Goal: Transaction & Acquisition: Purchase product/service

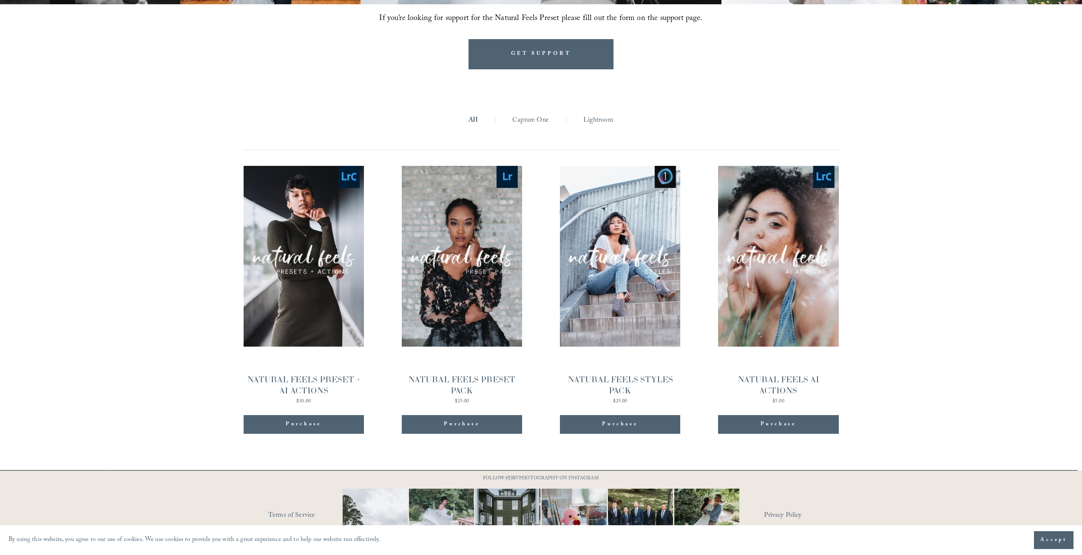
scroll to position [952, 0]
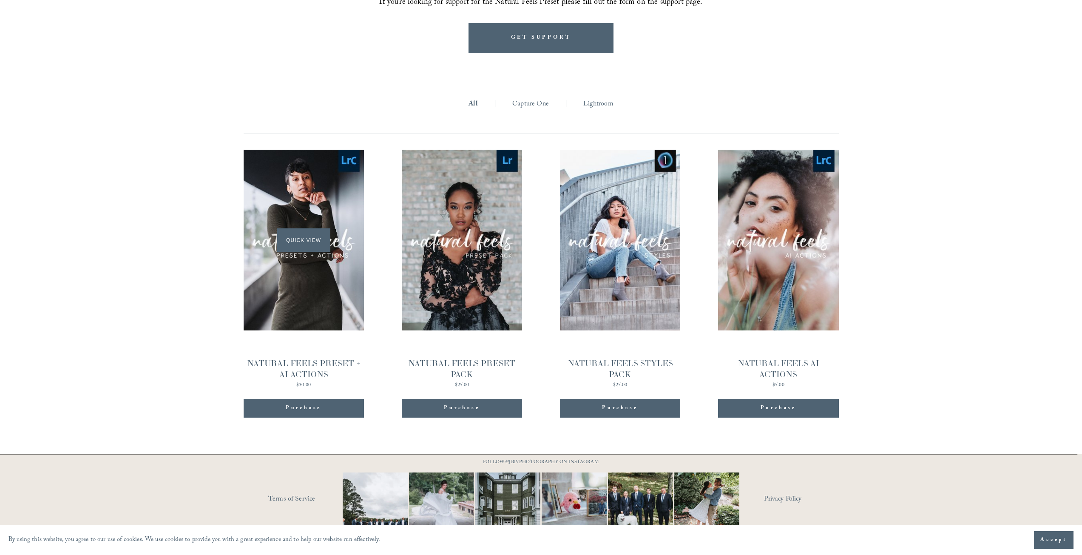
click at [293, 228] on span "Quick View" at bounding box center [303, 239] width 53 height 23
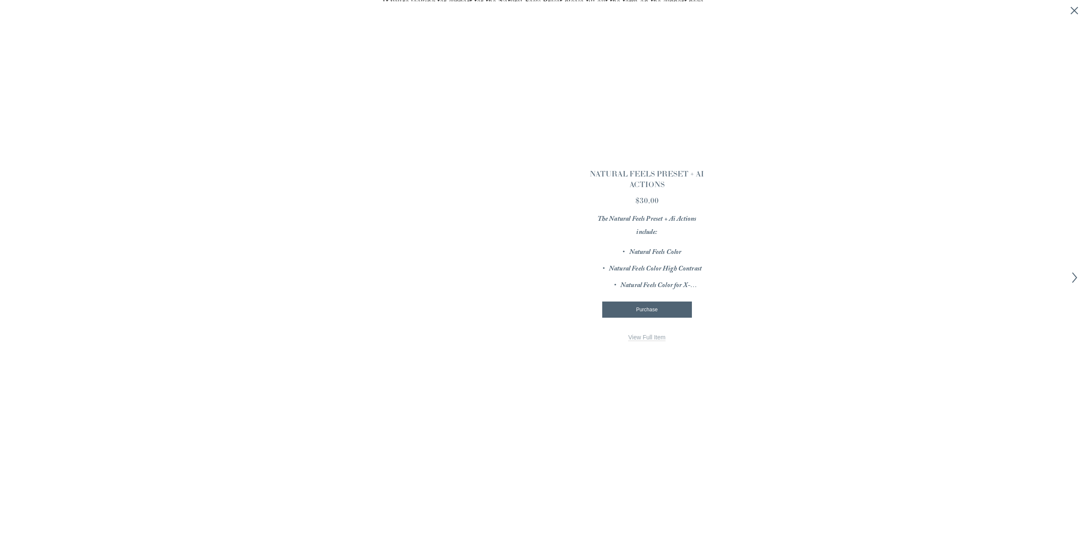
scroll to position [953, 0]
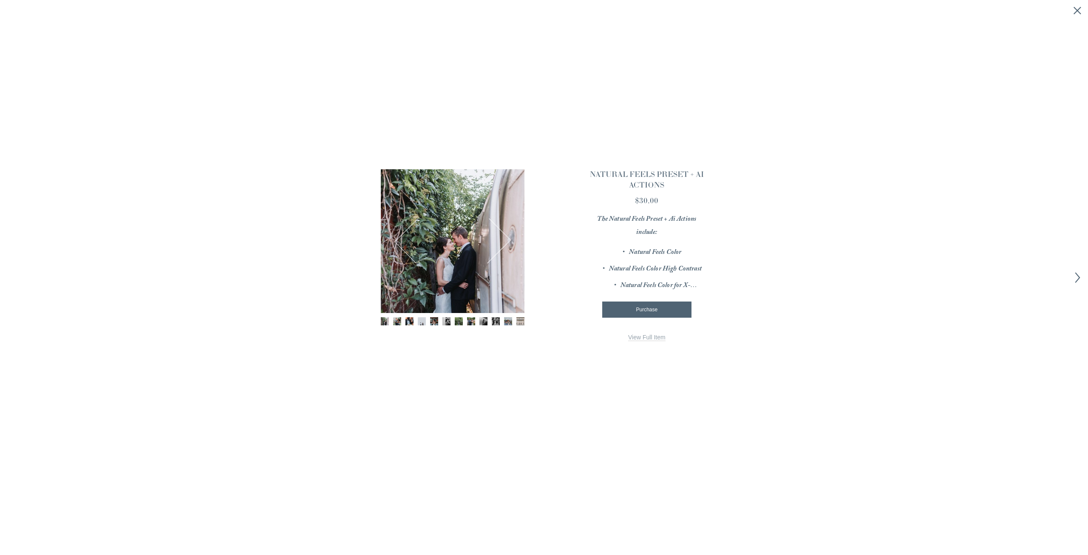
click at [493, 244] on button "Next" at bounding box center [488, 240] width 39 height 41
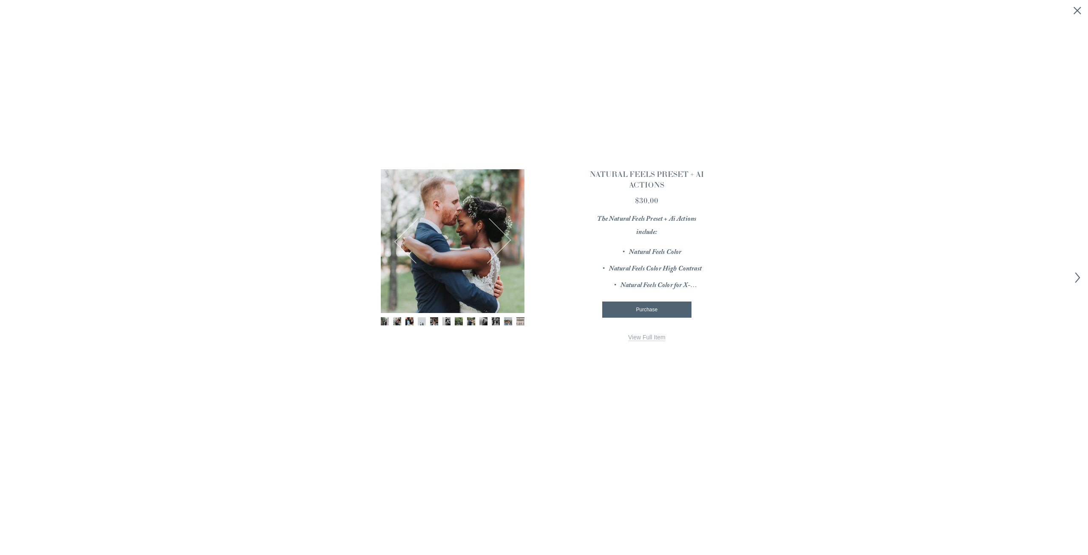
click at [493, 244] on button "Next" at bounding box center [488, 240] width 39 height 41
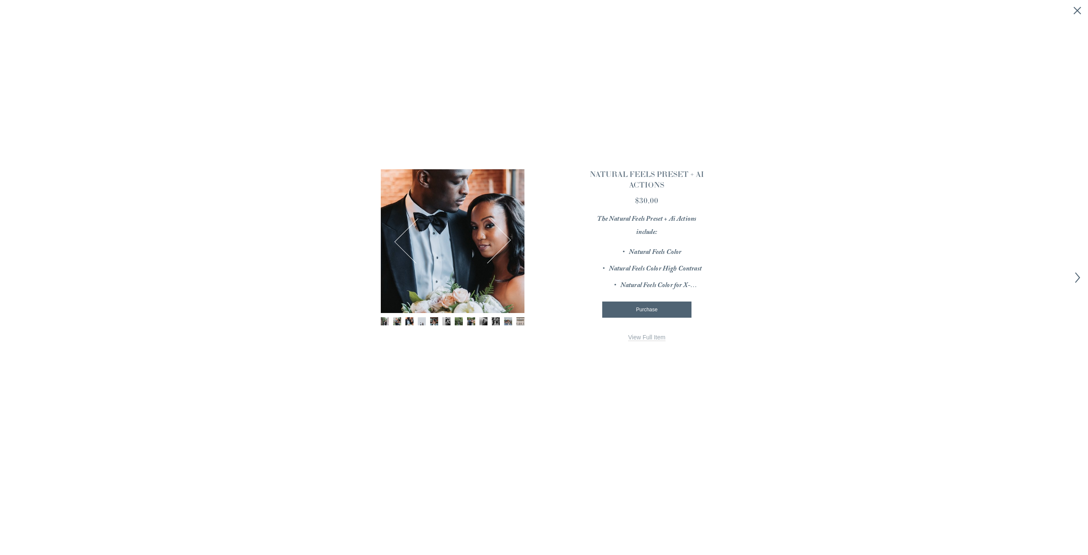
click at [493, 244] on button "Next" at bounding box center [488, 240] width 39 height 41
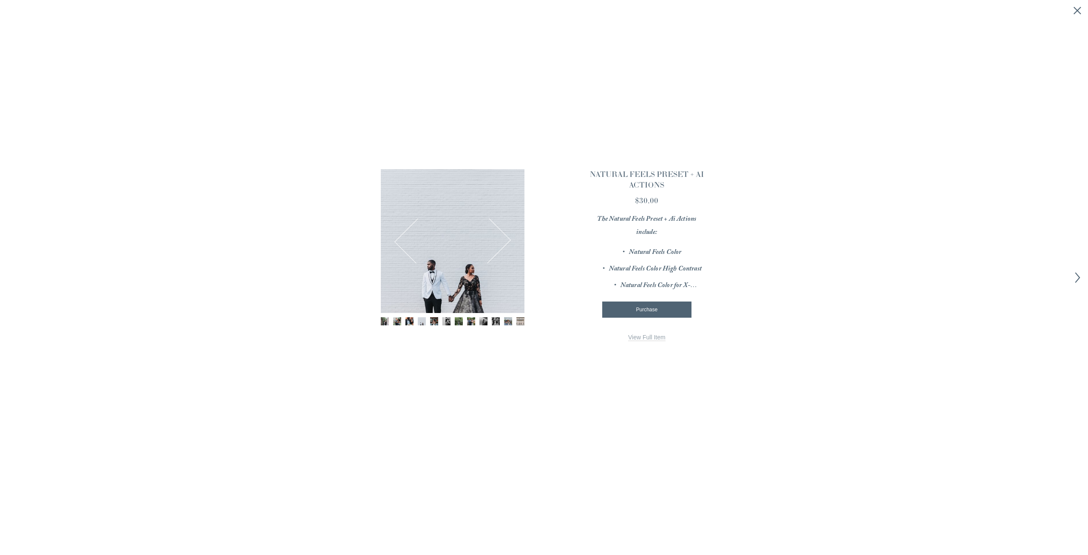
click at [493, 244] on button "Next" at bounding box center [488, 240] width 39 height 41
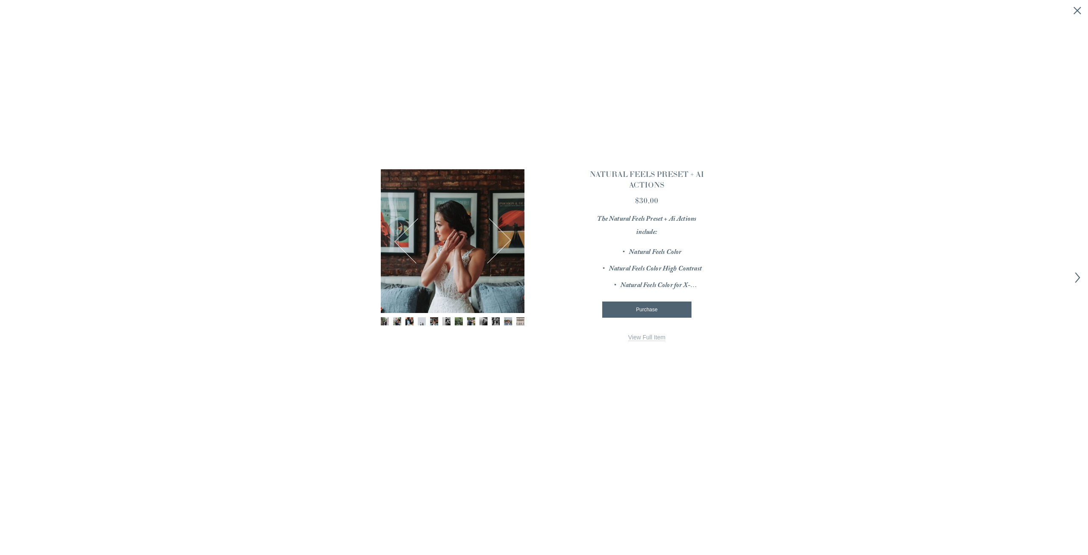
click at [493, 244] on button "Next" at bounding box center [488, 240] width 39 height 41
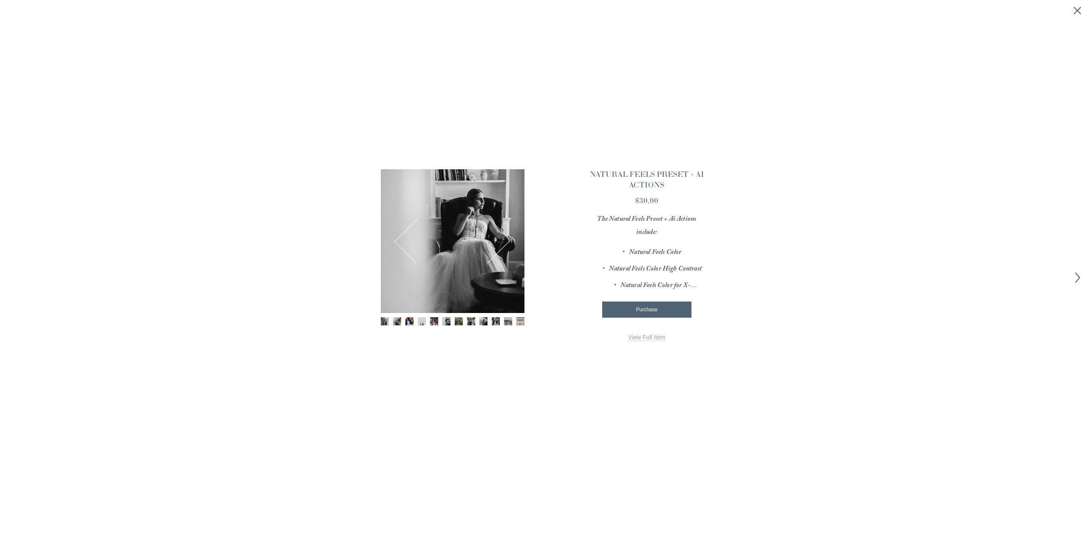
click at [493, 244] on button "Next" at bounding box center [488, 240] width 39 height 41
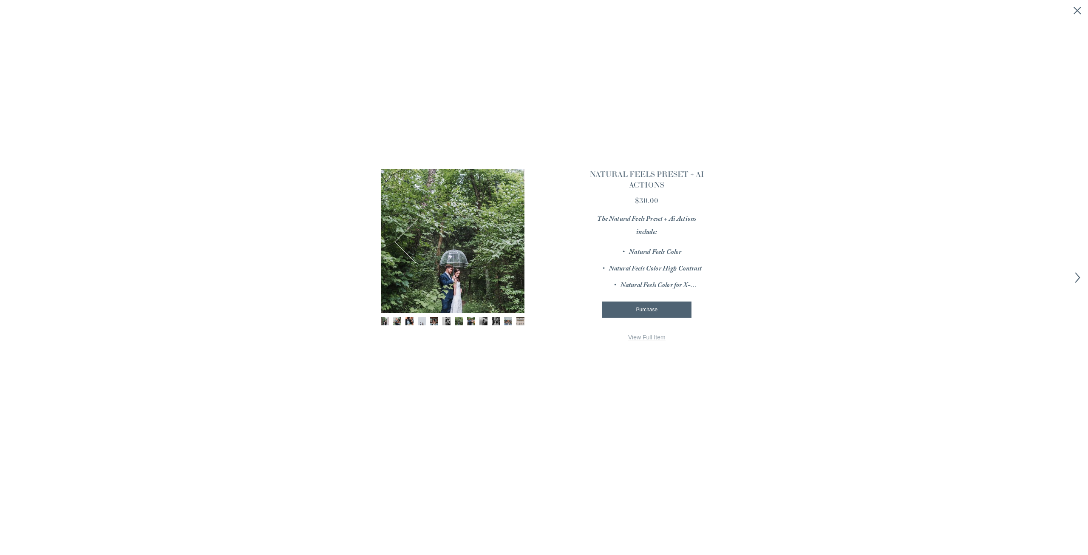
click at [493, 244] on button "Next" at bounding box center [488, 240] width 39 height 41
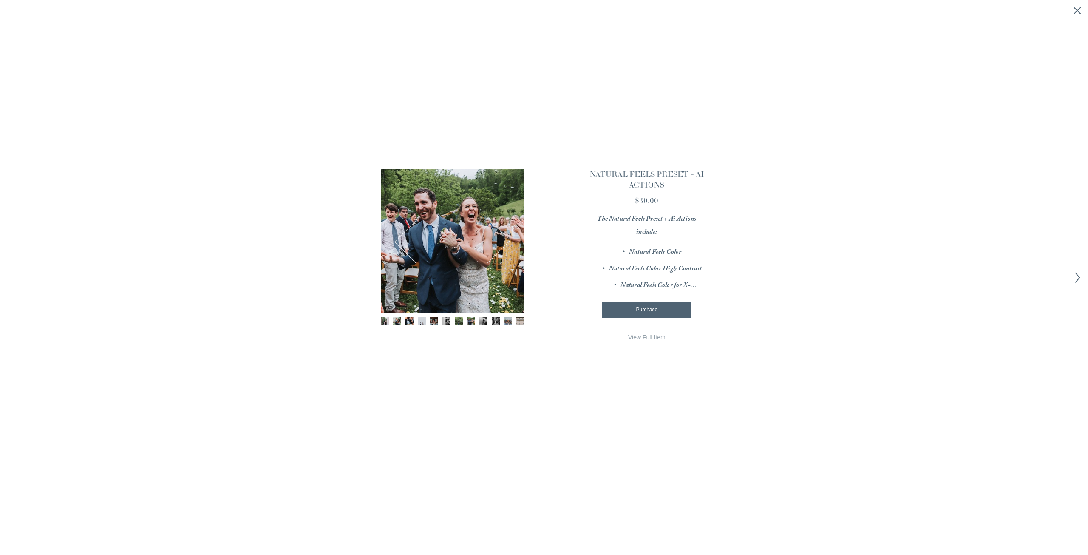
click at [493, 244] on button "Next" at bounding box center [488, 240] width 39 height 41
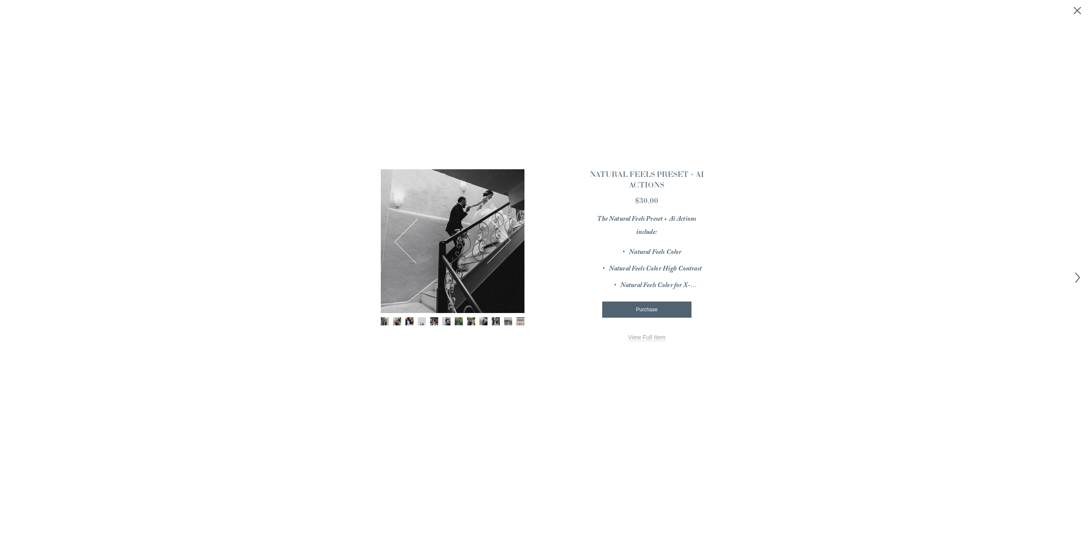
click at [493, 244] on button "Next" at bounding box center [488, 240] width 39 height 41
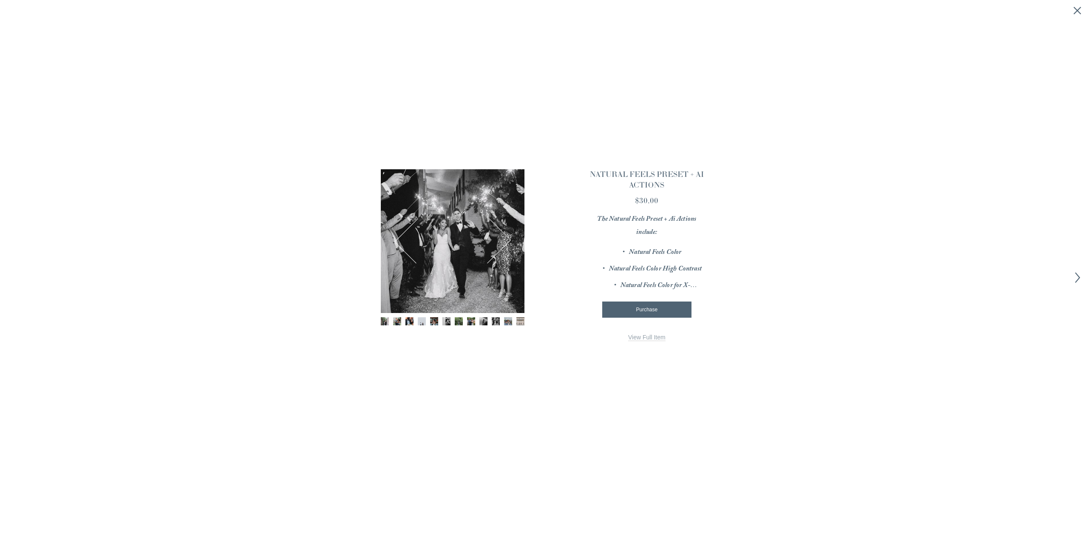
click at [493, 244] on button "Next" at bounding box center [488, 240] width 39 height 41
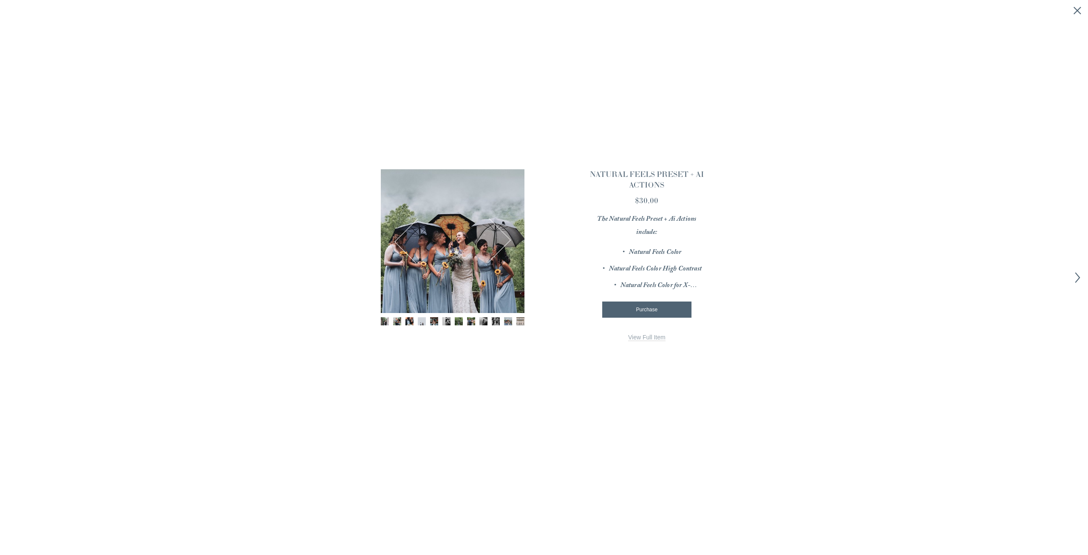
click at [493, 244] on button "Next" at bounding box center [488, 240] width 39 height 41
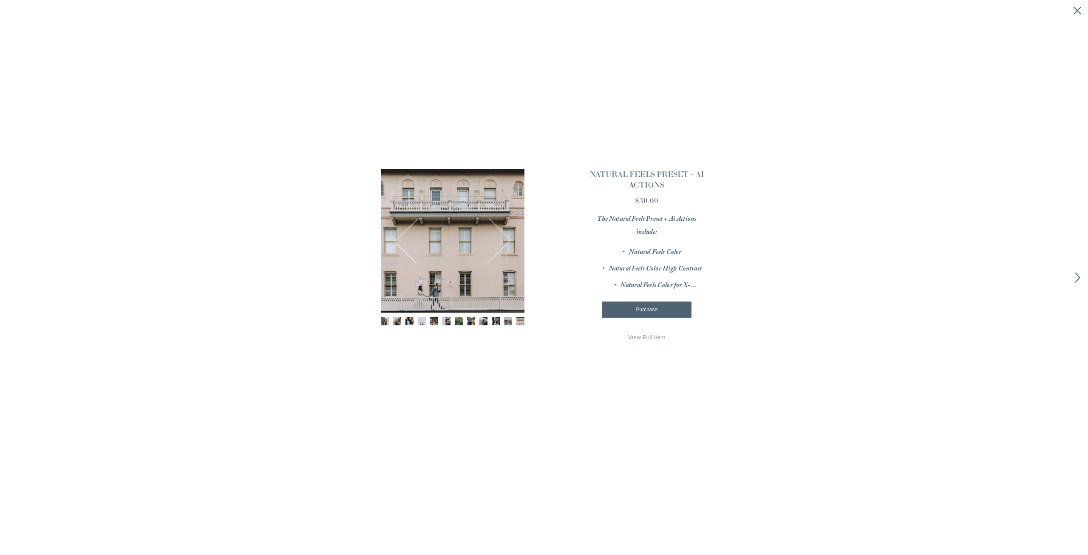
click at [493, 244] on button "Next" at bounding box center [488, 240] width 39 height 41
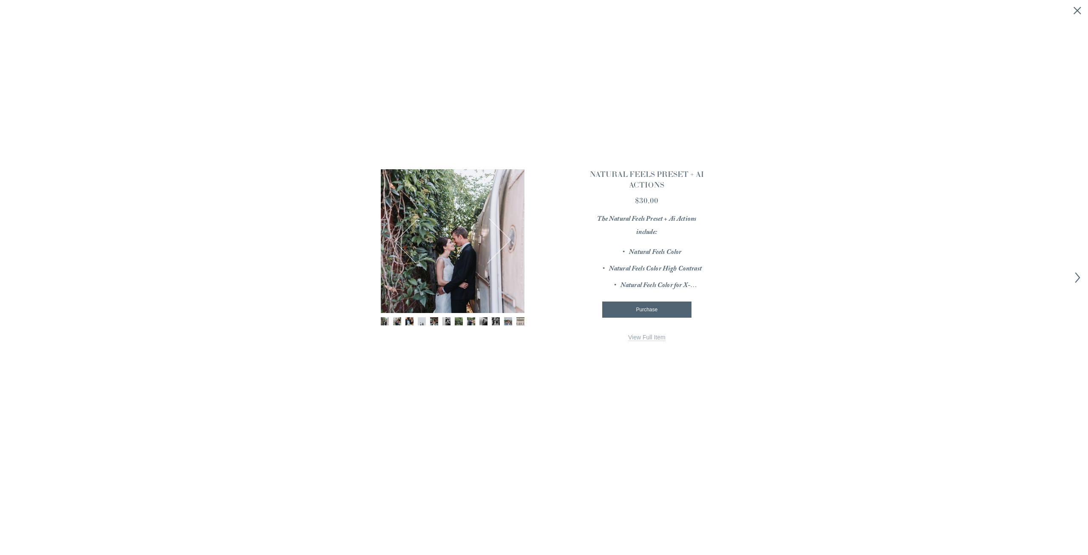
click at [493, 244] on button "Next" at bounding box center [488, 240] width 39 height 41
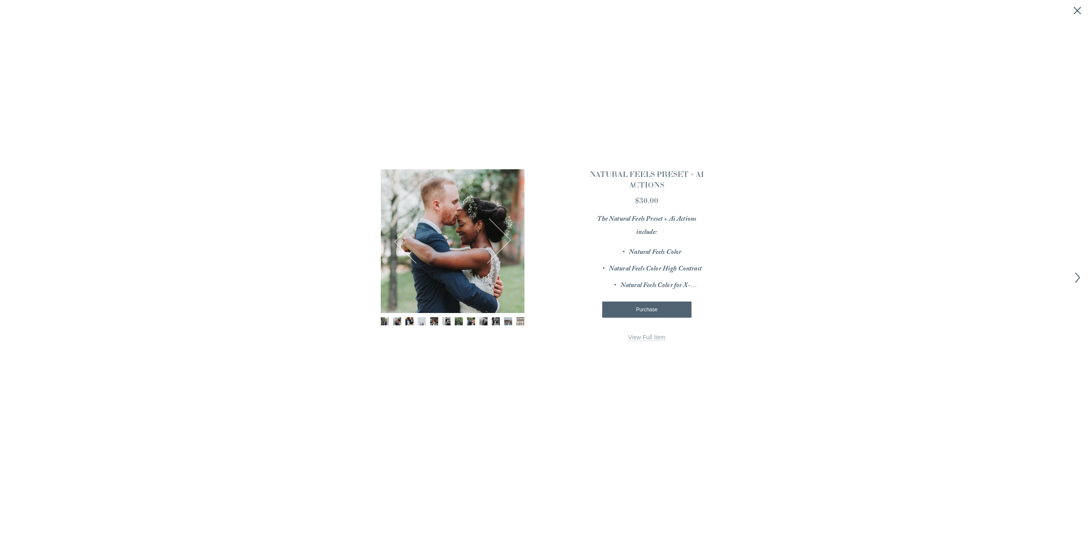
click at [493, 244] on button "Next" at bounding box center [488, 240] width 39 height 41
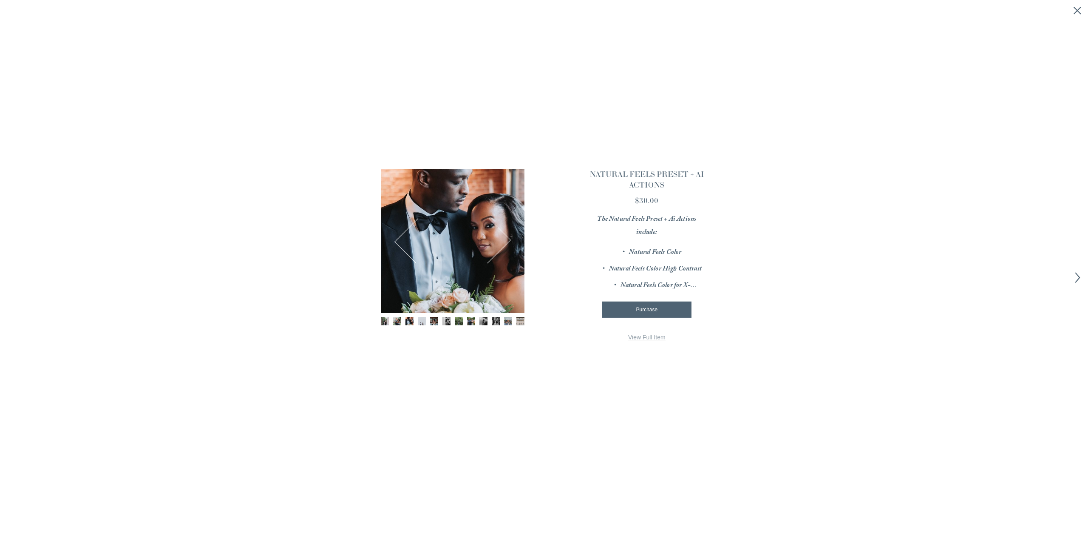
click at [493, 244] on button "Next" at bounding box center [488, 240] width 39 height 41
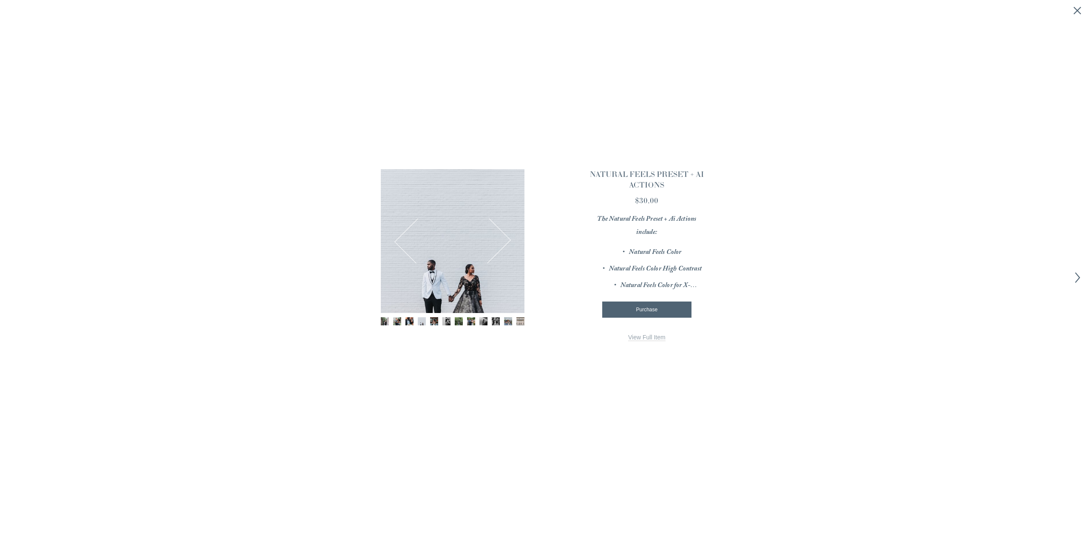
click at [493, 244] on button "Next" at bounding box center [488, 240] width 39 height 41
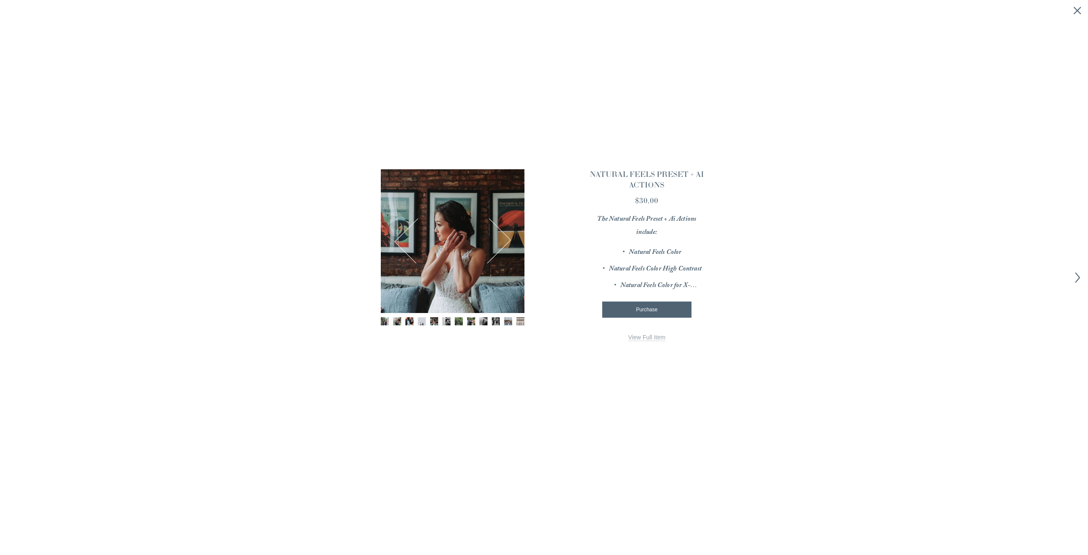
click at [639, 339] on link "View Full Item" at bounding box center [646, 337] width 37 height 7
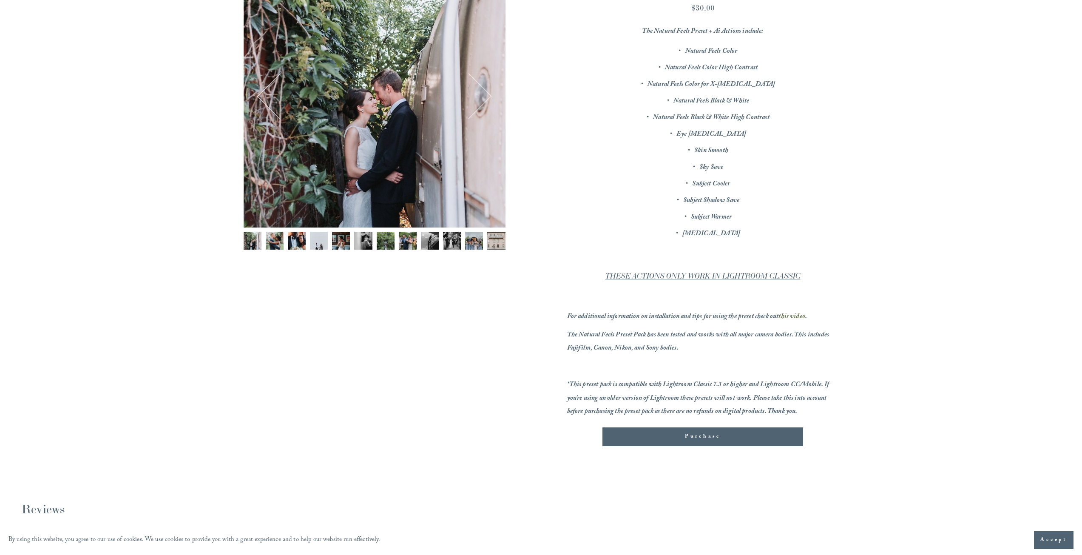
scroll to position [170, 0]
click at [719, 436] on span "Purchase" at bounding box center [703, 435] width 36 height 9
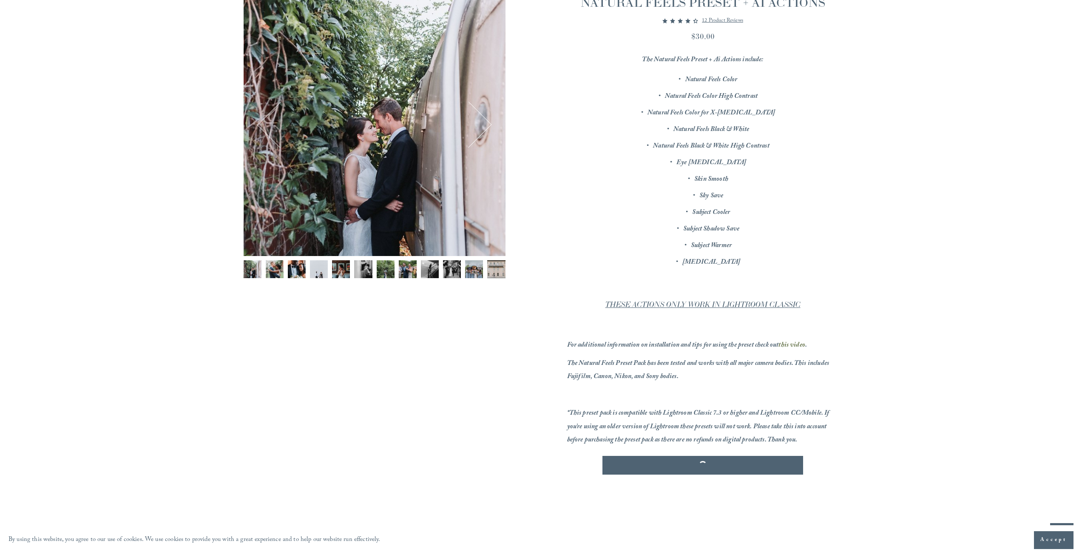
scroll to position [111, 0]
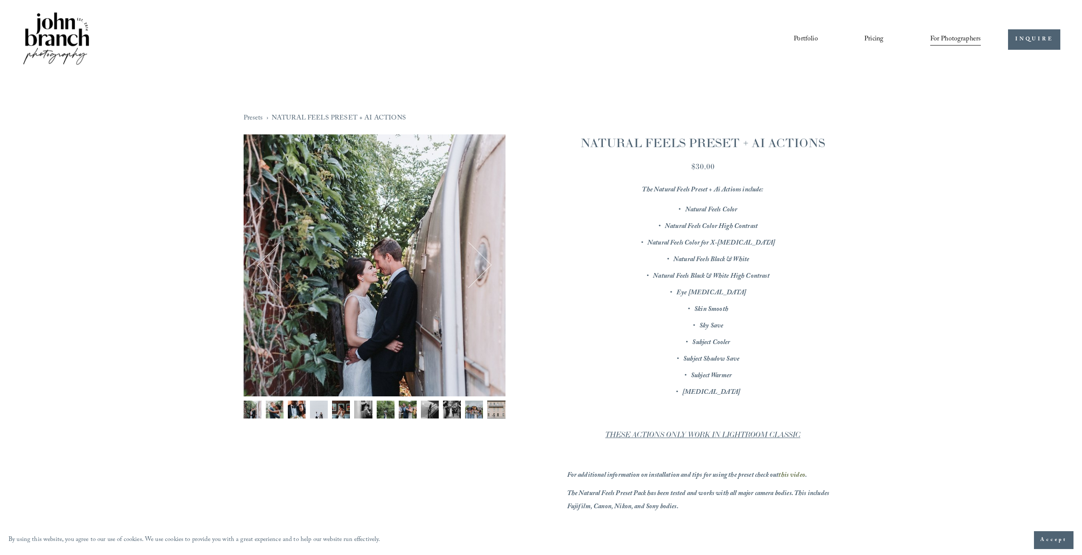
scroll to position [111, 0]
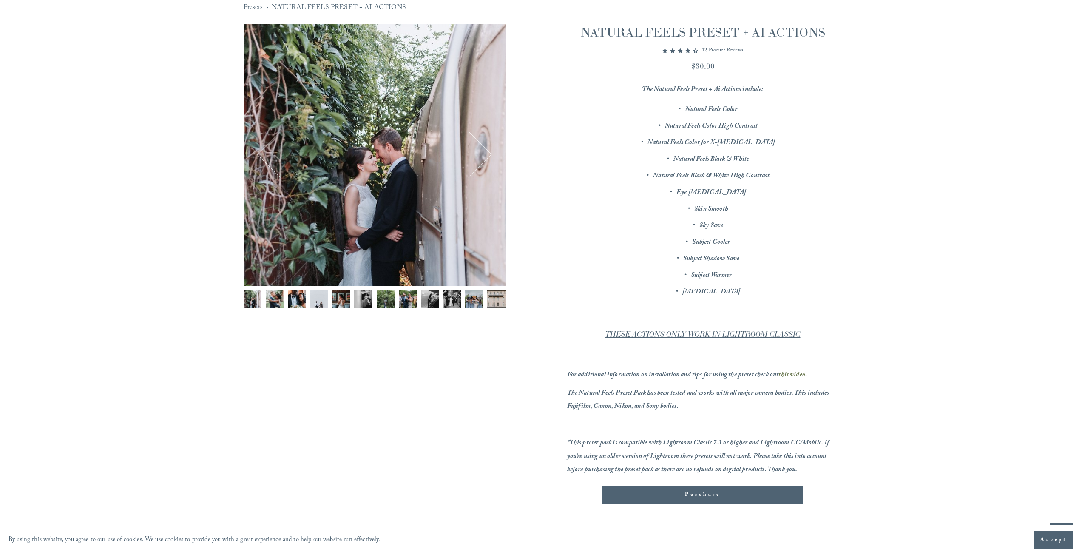
click at [701, 494] on span "Purchase" at bounding box center [703, 495] width 36 height 9
